Goal: Find specific page/section: Find specific page/section

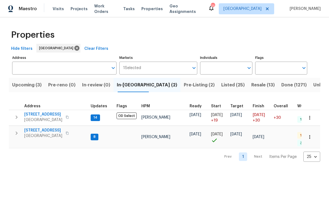
click at [221, 85] on span "Listed (25)" at bounding box center [232, 85] width 23 height 8
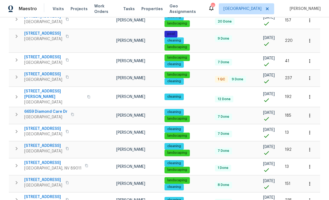
scroll to position [323, 0]
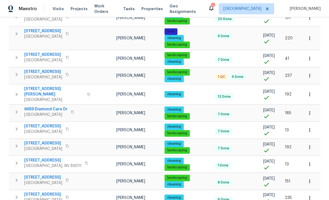
click at [230, 162] on icon "button" at bounding box center [310, 165] width 6 height 6
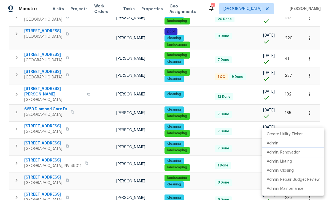
click at [230, 152] on p "Admin: Renovation" at bounding box center [284, 153] width 34 height 6
click at [193, 95] on div at bounding box center [164, 100] width 329 height 200
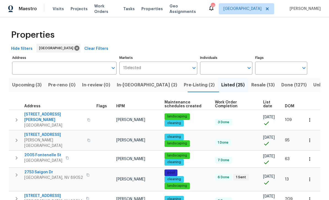
scroll to position [0, 0]
click at [184, 87] on span "Pre-Listing (2)" at bounding box center [199, 85] width 31 height 8
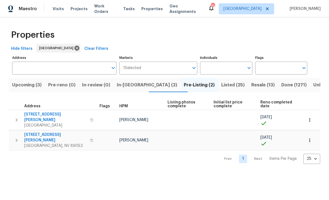
click at [230, 138] on icon "button" at bounding box center [310, 141] width 6 height 6
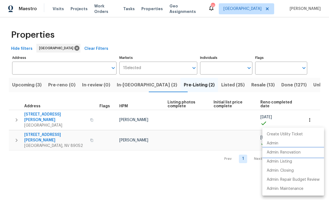
click at [230, 150] on p "Admin: Renovation" at bounding box center [284, 153] width 34 height 6
click at [230, 44] on div at bounding box center [164, 100] width 329 height 200
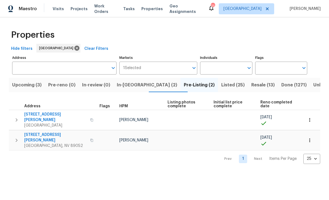
click at [221, 84] on span "Listed (25)" at bounding box center [232, 85] width 23 height 8
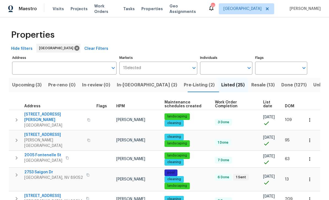
click at [133, 88] on span "In-reno (2)" at bounding box center [147, 85] width 60 height 8
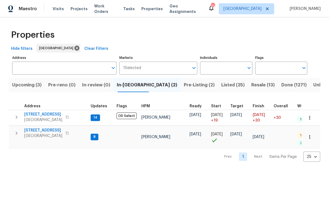
click at [26, 87] on span "Upcoming (3)" at bounding box center [26, 85] width 29 height 8
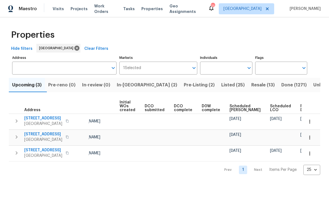
scroll to position [0, 39]
click at [213, 70] on input "Individuals" at bounding box center [222, 68] width 44 height 13
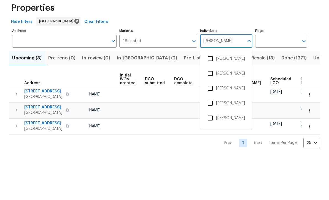
type input "julian"
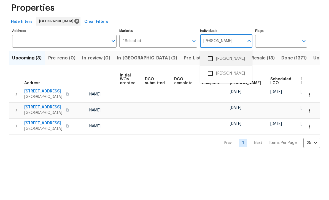
click at [220, 80] on li "[PERSON_NAME]" at bounding box center [225, 86] width 43 height 12
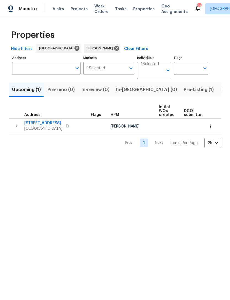
click at [184, 89] on span "Pre-Listing (1)" at bounding box center [199, 90] width 30 height 8
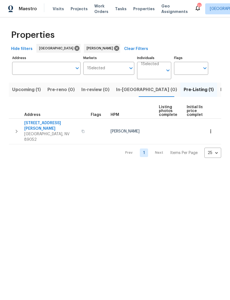
click at [48, 124] on span "[STREET_ADDRESS][PERSON_NAME]" at bounding box center [51, 125] width 54 height 11
click at [16, 130] on button "button" at bounding box center [16, 131] width 11 height 22
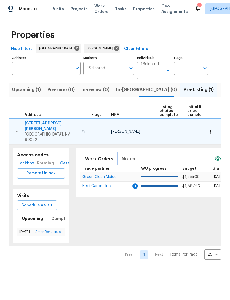
click at [127, 155] on span "Notes" at bounding box center [129, 159] width 14 height 8
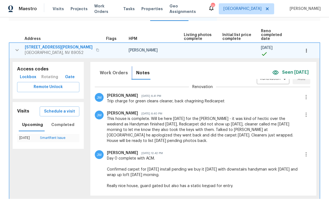
scroll to position [37, 0]
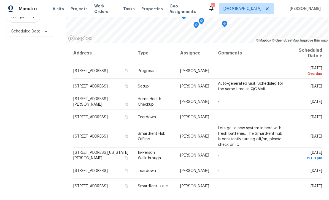
scroll to position [73, 0]
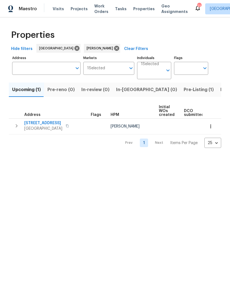
click at [184, 91] on span "Pre-Listing (1)" at bounding box center [199, 90] width 30 height 8
